Goal: Transaction & Acquisition: Purchase product/service

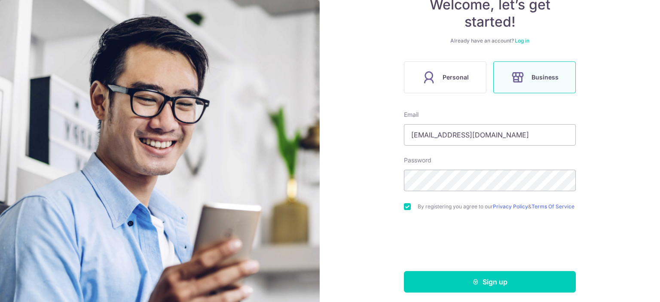
scroll to position [101, 0]
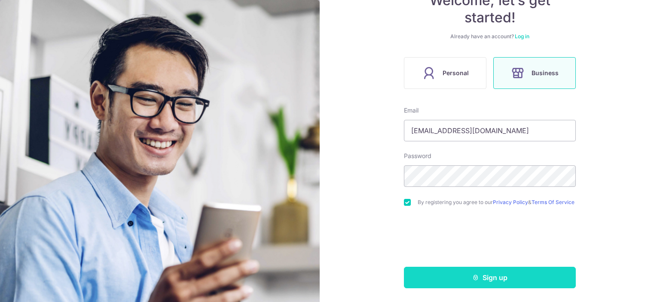
click at [457, 273] on button "Sign up" at bounding box center [490, 277] width 172 height 21
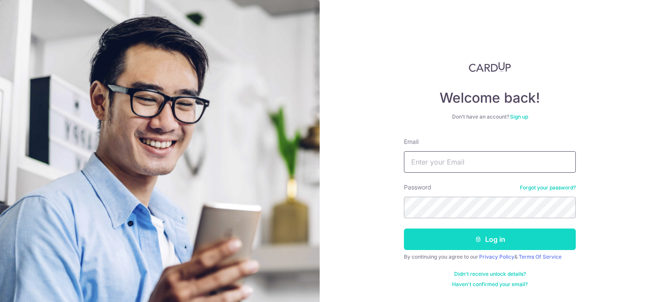
type input "[EMAIL_ADDRESS][DOMAIN_NAME]"
click at [445, 234] on button "Log in" at bounding box center [490, 239] width 172 height 21
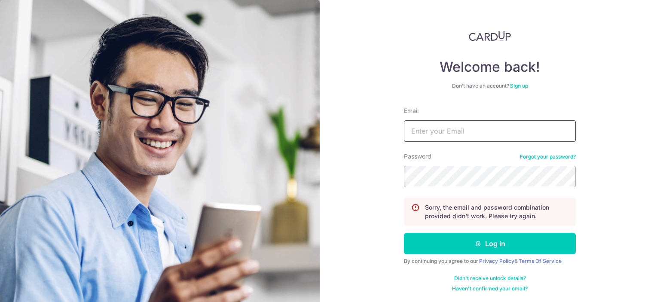
type input "[EMAIL_ADDRESS][DOMAIN_NAME]"
click at [382, 174] on div "Welcome back! Don’t have an account? Sign up Email [EMAIL_ADDRESS][DOMAIN_NAME]…" at bounding box center [490, 151] width 340 height 302
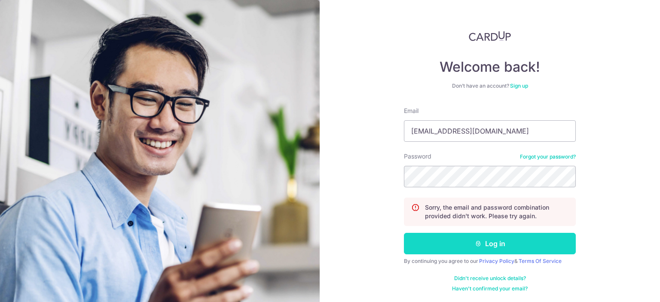
click at [504, 242] on button "Log in" at bounding box center [490, 243] width 172 height 21
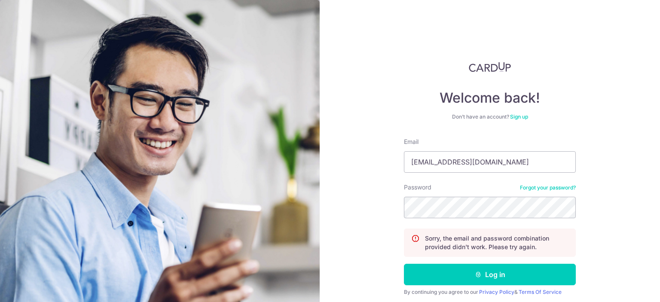
click at [383, 211] on div "Welcome back! Don’t have an account? Sign up Email [EMAIL_ADDRESS][DOMAIN_NAME]…" at bounding box center [490, 151] width 340 height 302
click at [498, 162] on input "[EMAIL_ADDRESS][DOMAIN_NAME]" at bounding box center [490, 161] width 172 height 21
click at [399, 208] on div "Welcome back! Don’t have an account? Sign up Email [EMAIL_ADDRESS][DOMAIN_NAME]…" at bounding box center [490, 151] width 340 height 302
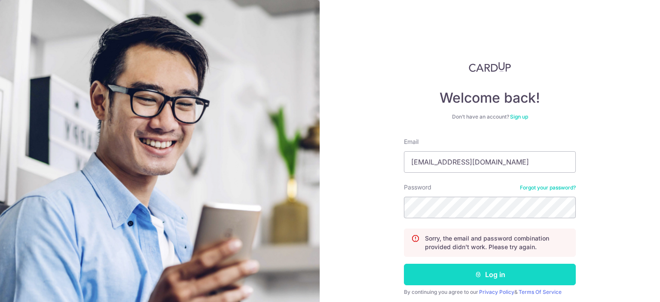
click at [497, 266] on button "Log in" at bounding box center [490, 274] width 172 height 21
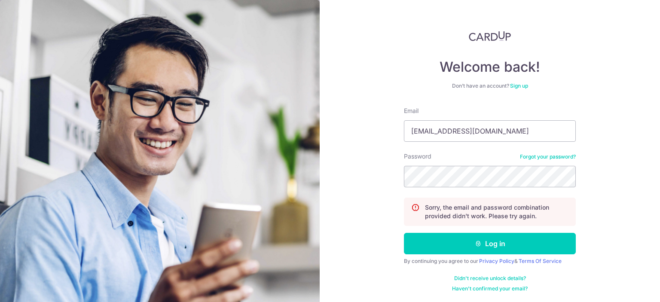
click at [589, 206] on div "Welcome back! Don’t have an account? Sign up Email [EMAIL_ADDRESS][DOMAIN_NAME]…" at bounding box center [490, 151] width 340 height 302
click at [533, 158] on link "Forgot your password?" at bounding box center [548, 156] width 56 height 7
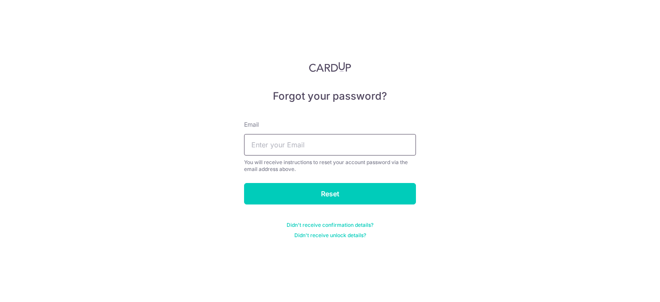
type input "[EMAIL_ADDRESS][DOMAIN_NAME]"
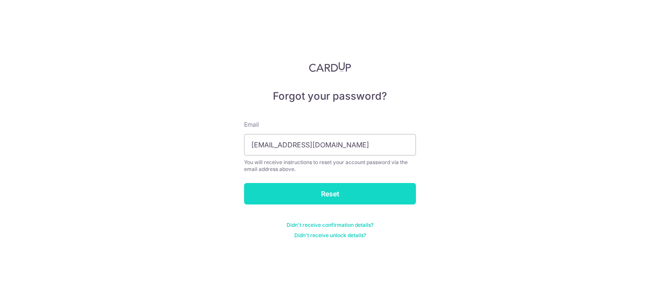
click at [307, 190] on input "Reset" at bounding box center [330, 193] width 172 height 21
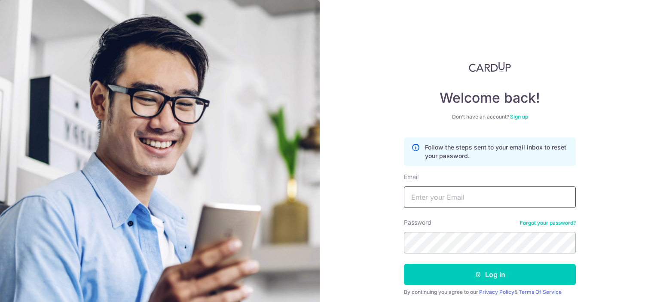
type input "albertwkw1988@gmail.com"
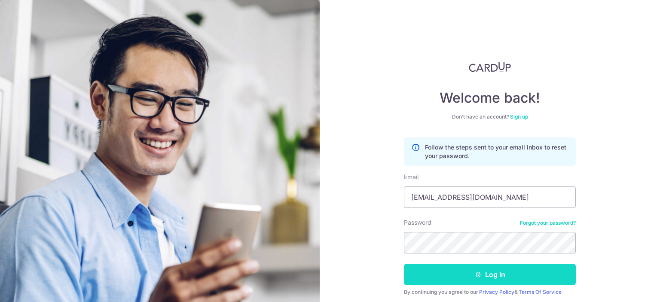
click at [468, 280] on button "Log in" at bounding box center [490, 274] width 172 height 21
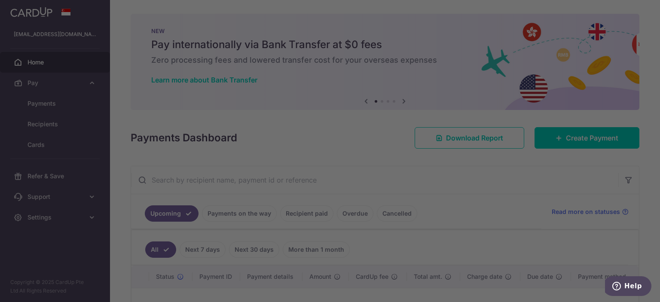
click at [464, 135] on div at bounding box center [333, 152] width 667 height 305
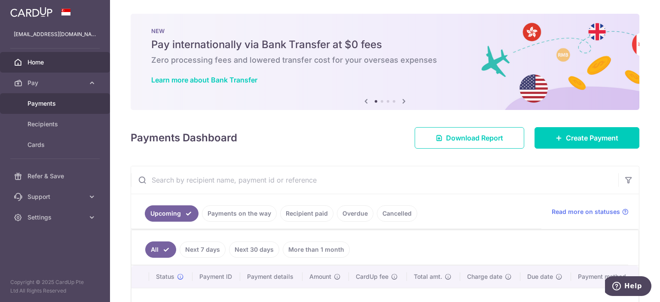
click at [52, 110] on link "Payments" at bounding box center [55, 103] width 110 height 21
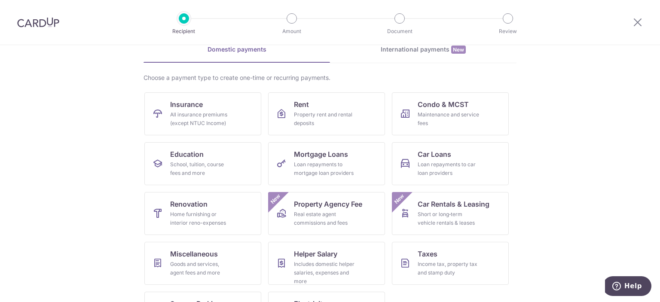
scroll to position [82, 0]
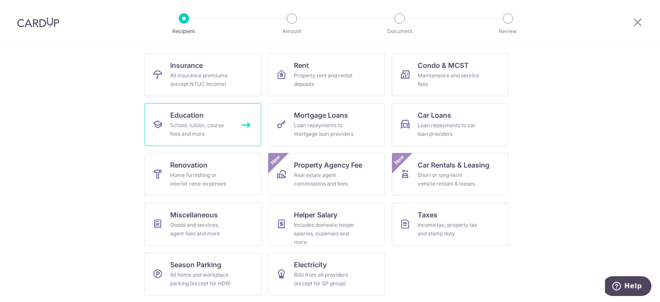
click at [212, 122] on div "School, tuition, course fees and more" at bounding box center [201, 129] width 62 height 17
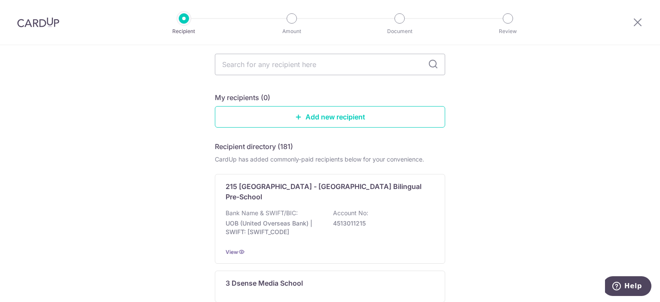
scroll to position [43, 0]
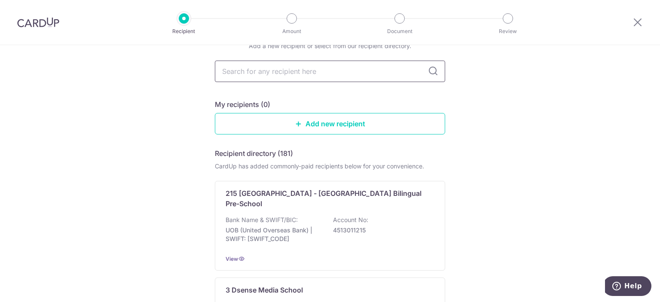
click at [297, 76] on input "text" at bounding box center [330, 71] width 230 height 21
type input "luther preschool"
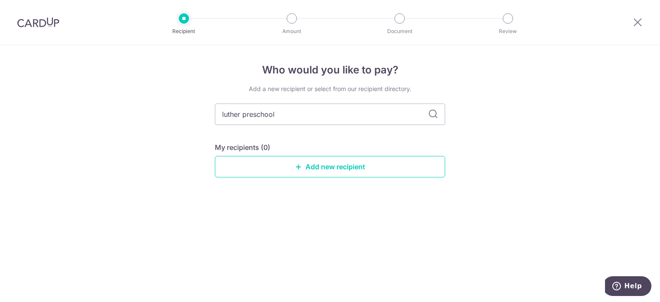
click at [432, 113] on icon at bounding box center [433, 114] width 10 height 10
click at [431, 116] on icon at bounding box center [433, 114] width 10 height 10
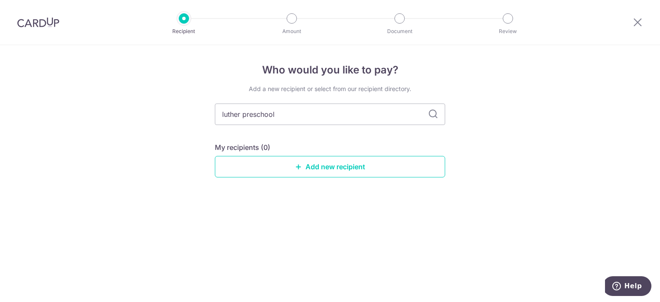
click at [431, 116] on icon at bounding box center [433, 114] width 10 height 10
click at [425, 121] on input "luther preschool" at bounding box center [330, 114] width 230 height 21
click at [427, 117] on input "luther preschool" at bounding box center [330, 114] width 230 height 21
click at [428, 116] on div "luther preschool" at bounding box center [330, 114] width 230 height 21
click at [642, 16] on div at bounding box center [638, 22] width 45 height 45
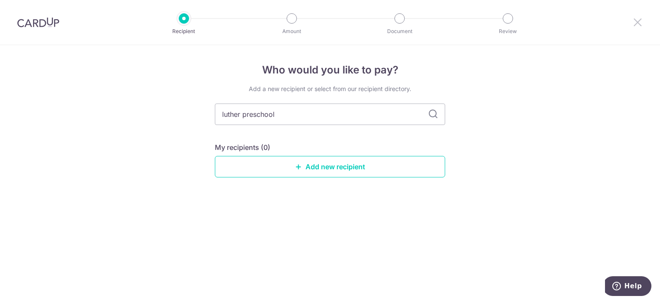
click at [641, 22] on icon at bounding box center [638, 22] width 10 height 11
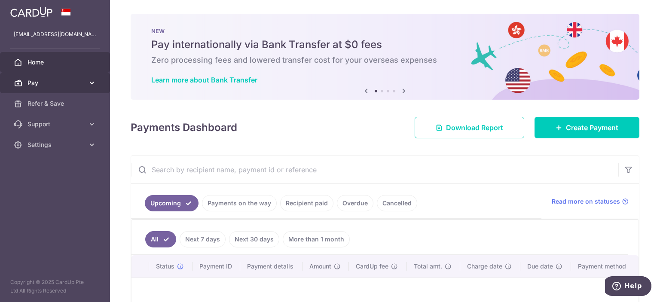
click at [83, 85] on span "Pay" at bounding box center [56, 83] width 57 height 9
click at [83, 84] on span "Pay" at bounding box center [56, 83] width 57 height 9
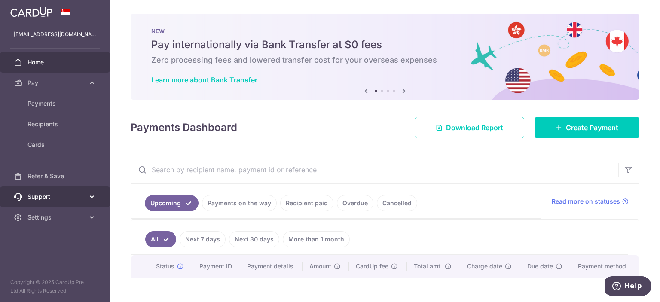
click at [71, 190] on link "Support" at bounding box center [55, 197] width 110 height 21
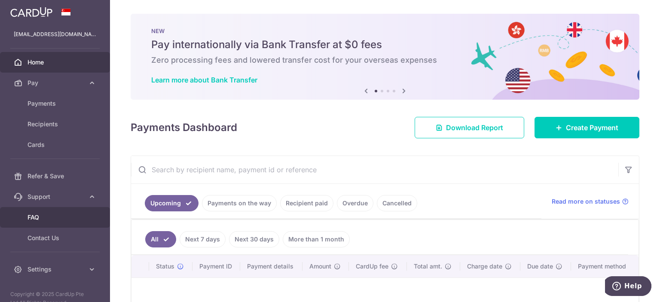
click at [57, 215] on span "FAQ" at bounding box center [56, 217] width 57 height 9
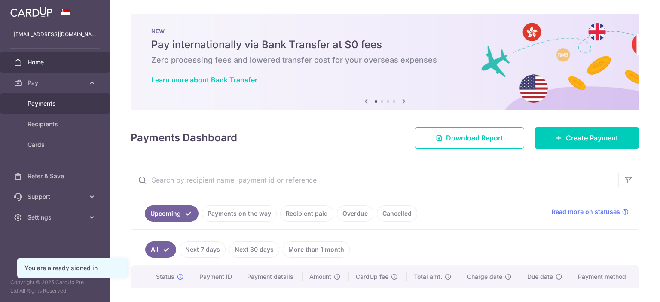
click at [51, 103] on span "Payments" at bounding box center [56, 103] width 57 height 9
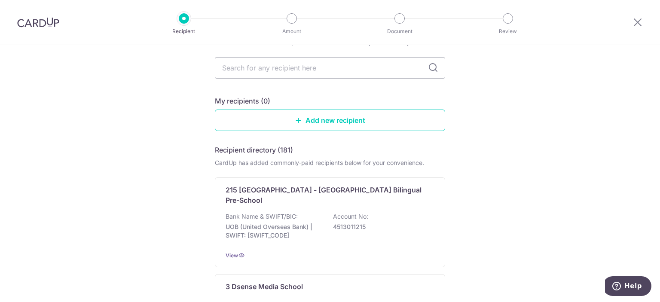
scroll to position [10, 0]
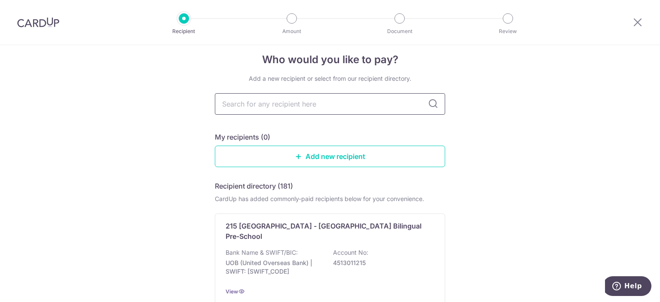
click at [306, 104] on input "text" at bounding box center [330, 103] width 230 height 21
type input "[PERSON_NAME]"
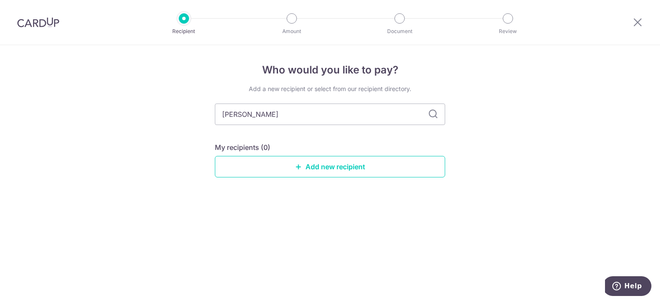
scroll to position [0, 0]
click at [431, 110] on icon at bounding box center [433, 114] width 10 height 10
click at [415, 161] on link "Add new recipient" at bounding box center [330, 166] width 230 height 21
